Goal: Find specific page/section: Find specific page/section

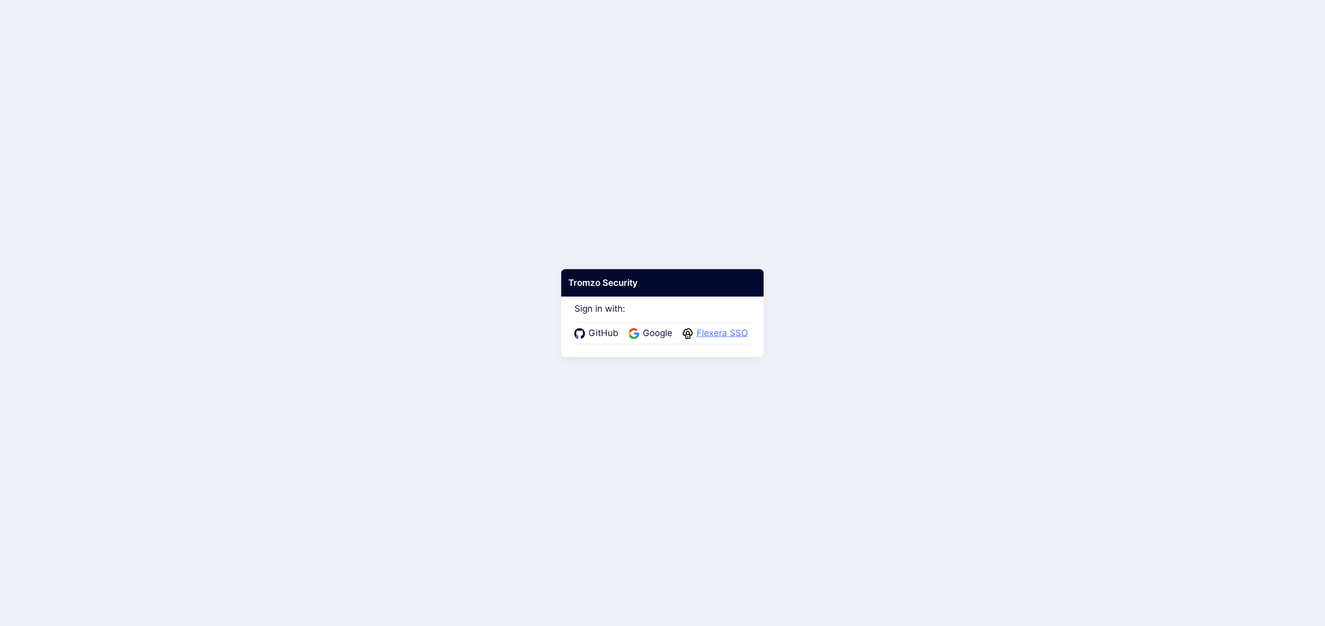
click at [715, 339] on span "Flexera SSO" at bounding box center [722, 333] width 57 height 13
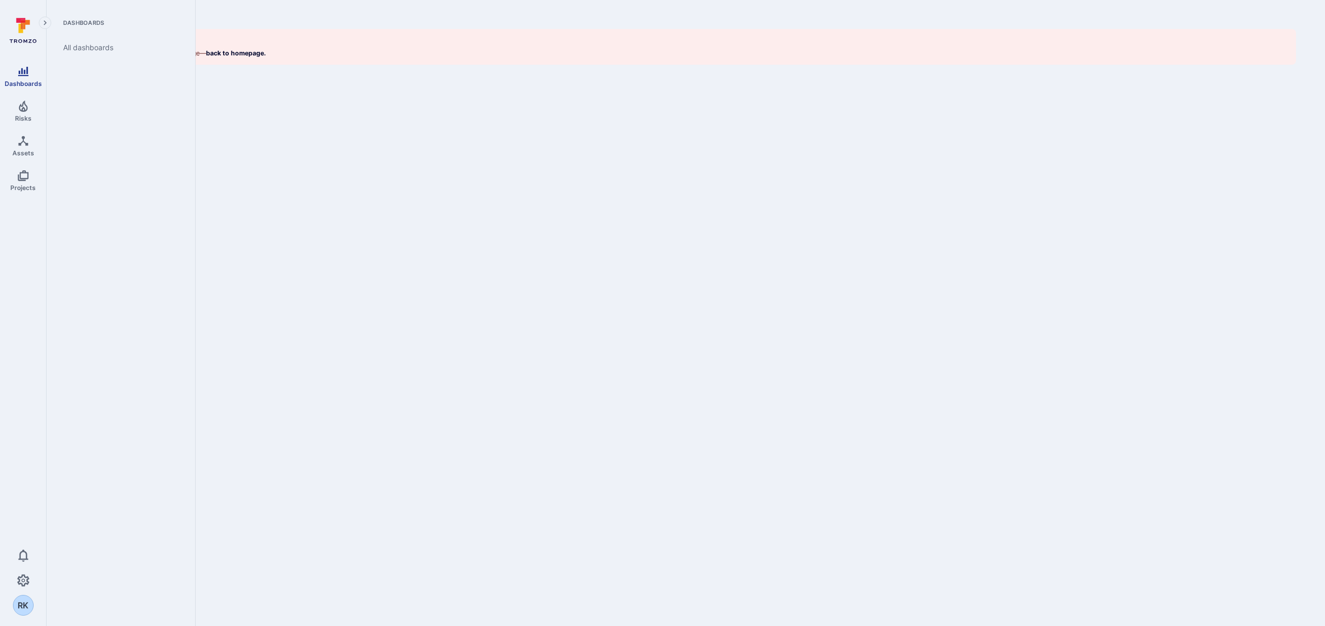
click at [17, 78] on link "Dashboards" at bounding box center [23, 76] width 46 height 31
